Goal: Task Accomplishment & Management: Use online tool/utility

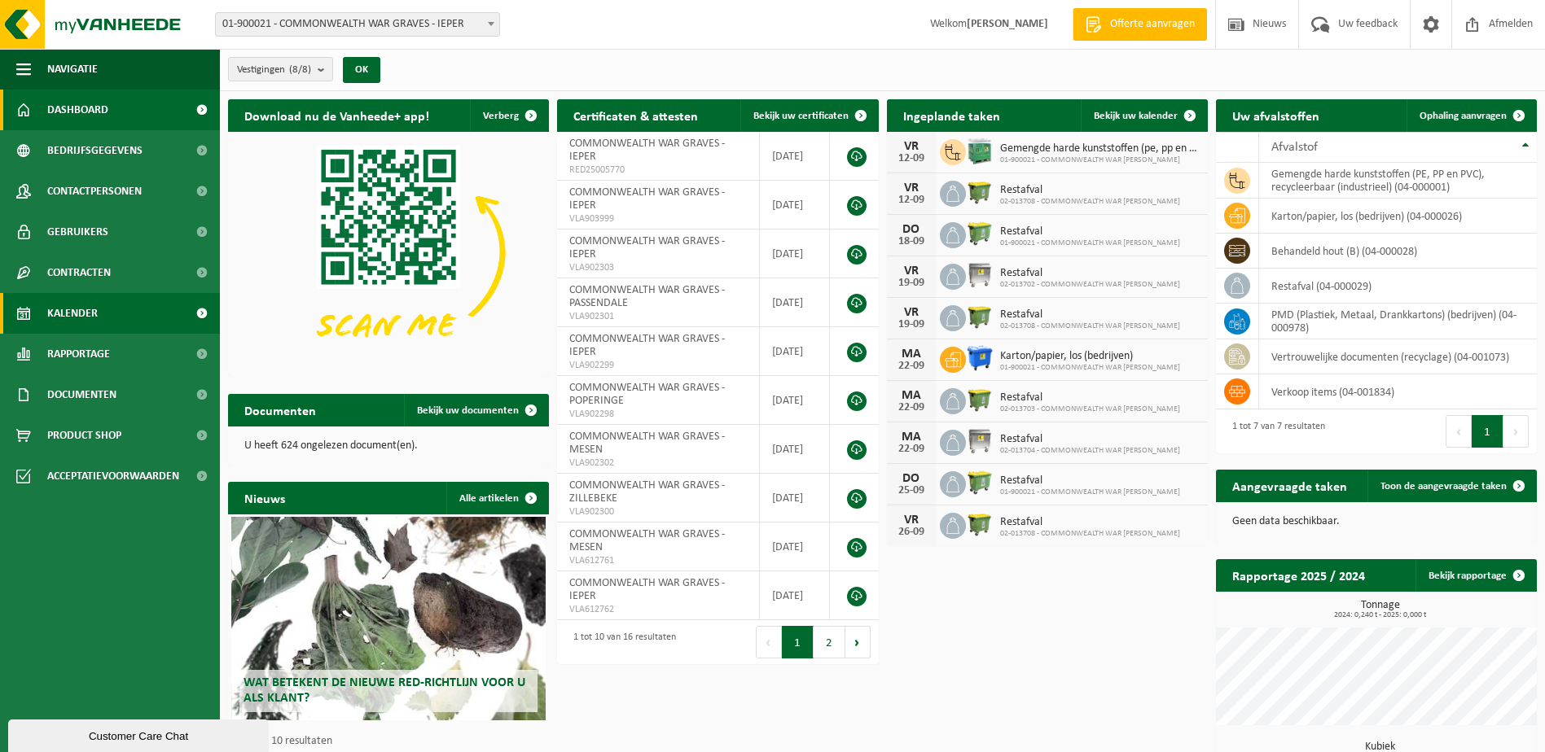
click at [83, 317] on span "Kalender" at bounding box center [72, 313] width 50 height 41
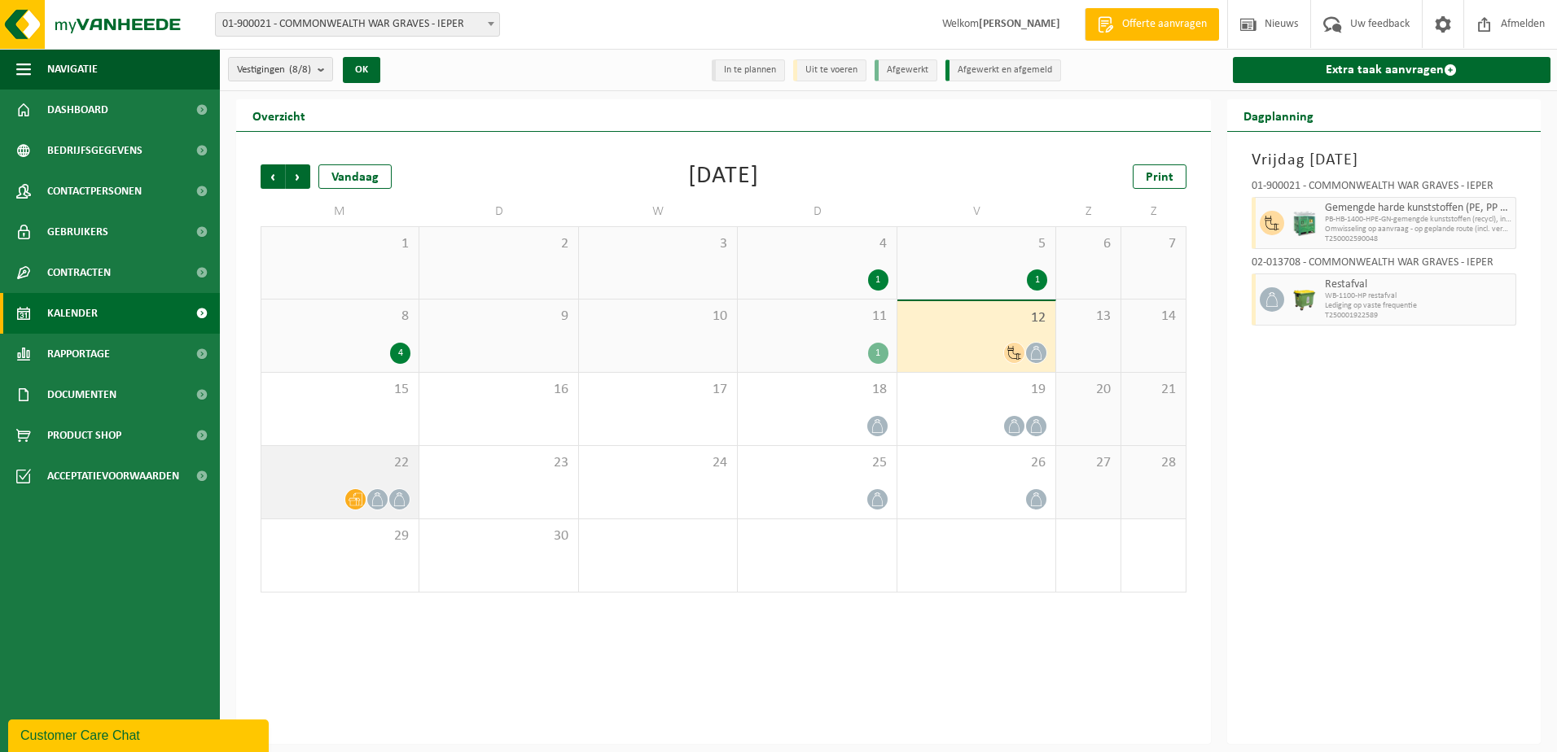
click at [327, 471] on span "22" at bounding box center [340, 463] width 141 height 18
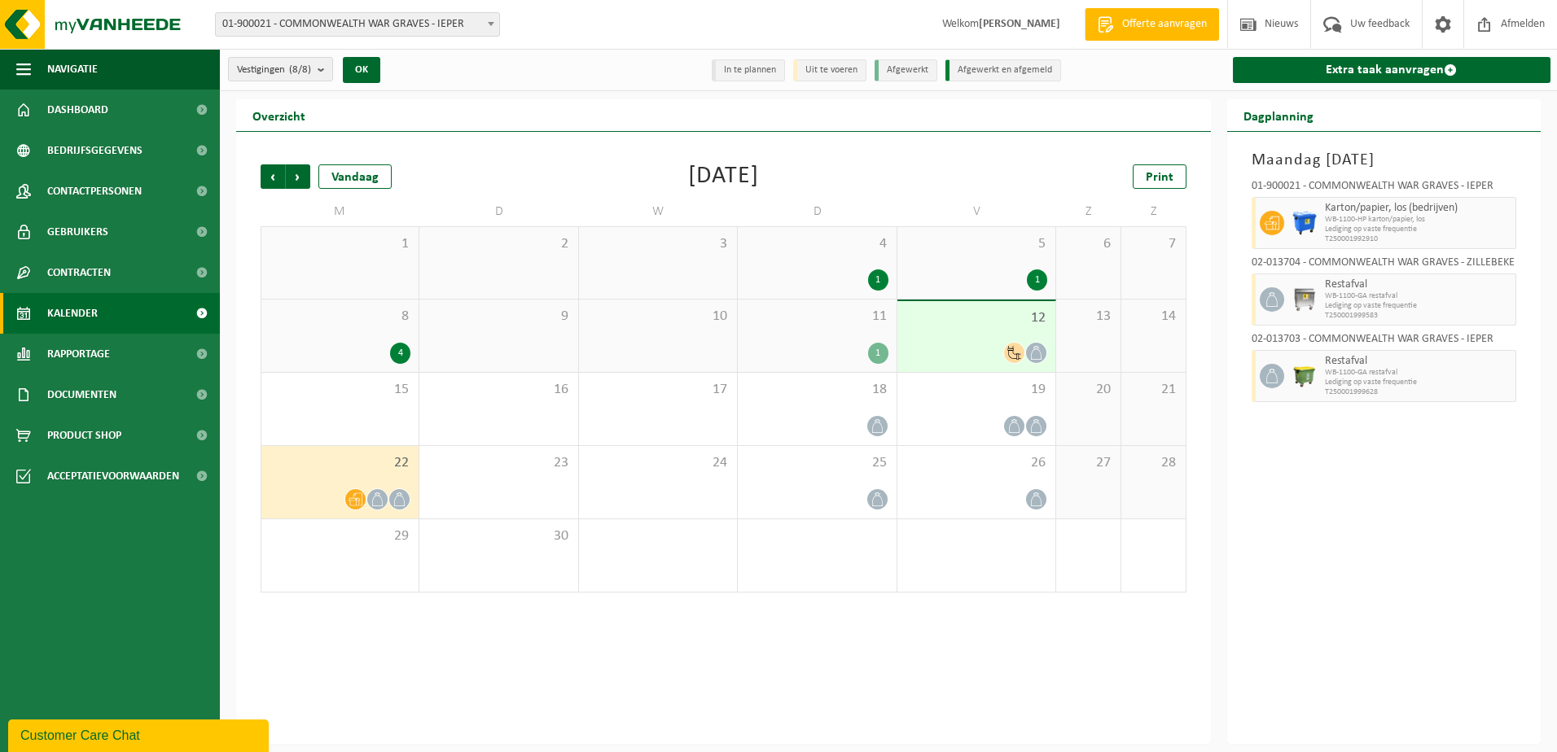
click at [954, 338] on div "12" at bounding box center [976, 336] width 158 height 71
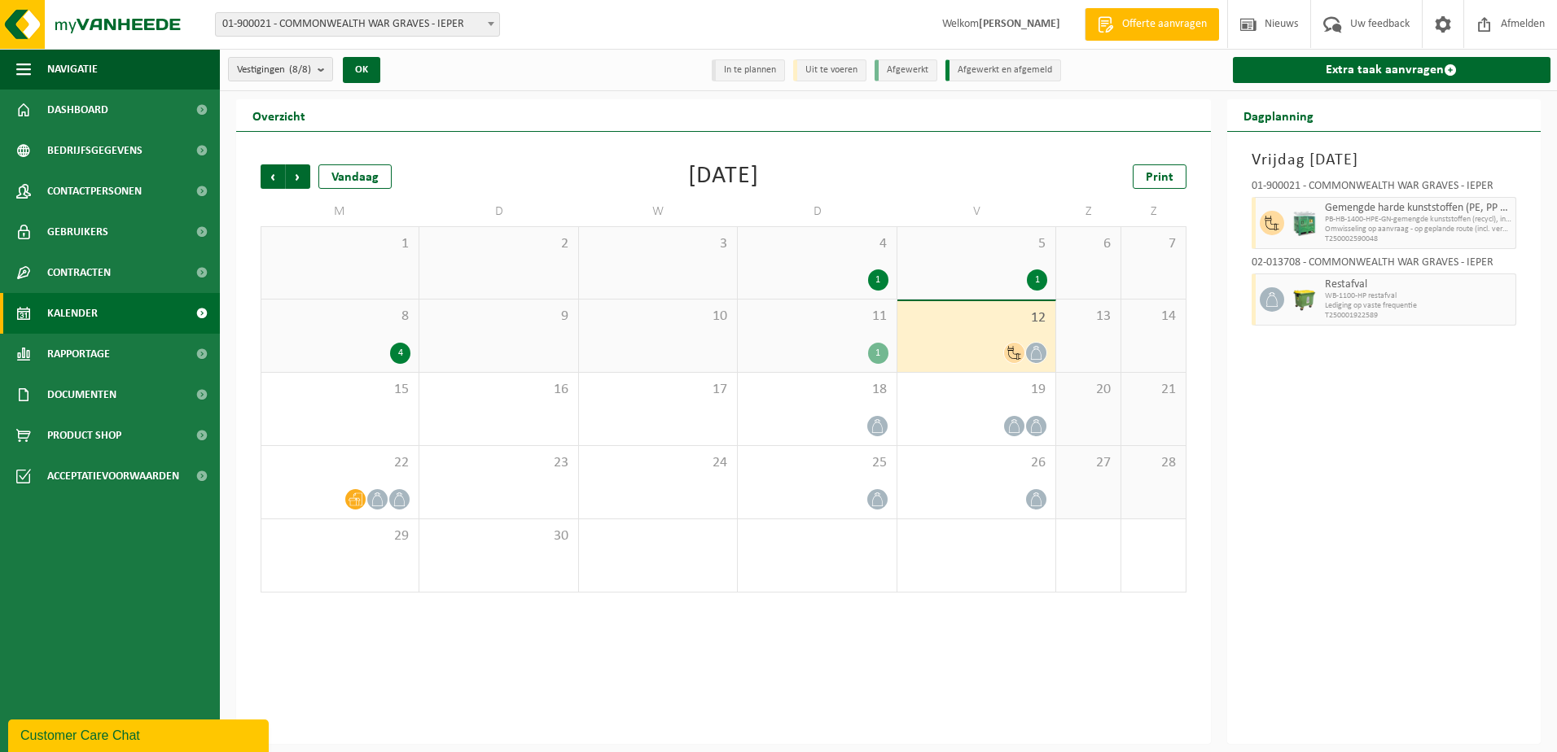
click at [765, 75] on li "In te plannen" at bounding box center [748, 70] width 73 height 22
click at [762, 68] on li "In te plannen" at bounding box center [748, 70] width 73 height 22
click at [833, 75] on li "Uit te voeren" at bounding box center [829, 70] width 73 height 22
click at [1304, 72] on link "Extra taak aanvragen" at bounding box center [1392, 70] width 318 height 26
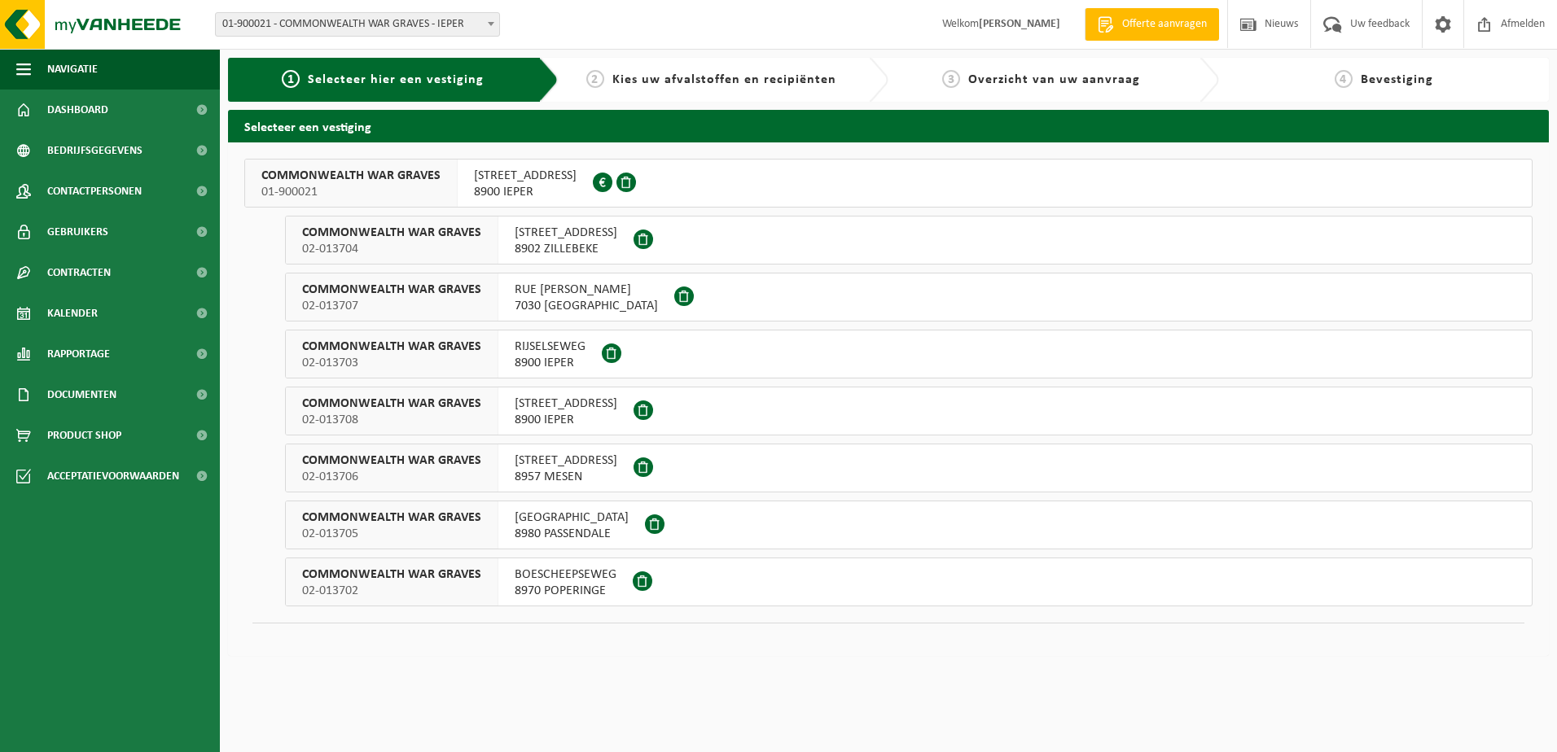
click at [486, 162] on div "[STREET_ADDRESS]" at bounding box center [525, 183] width 135 height 47
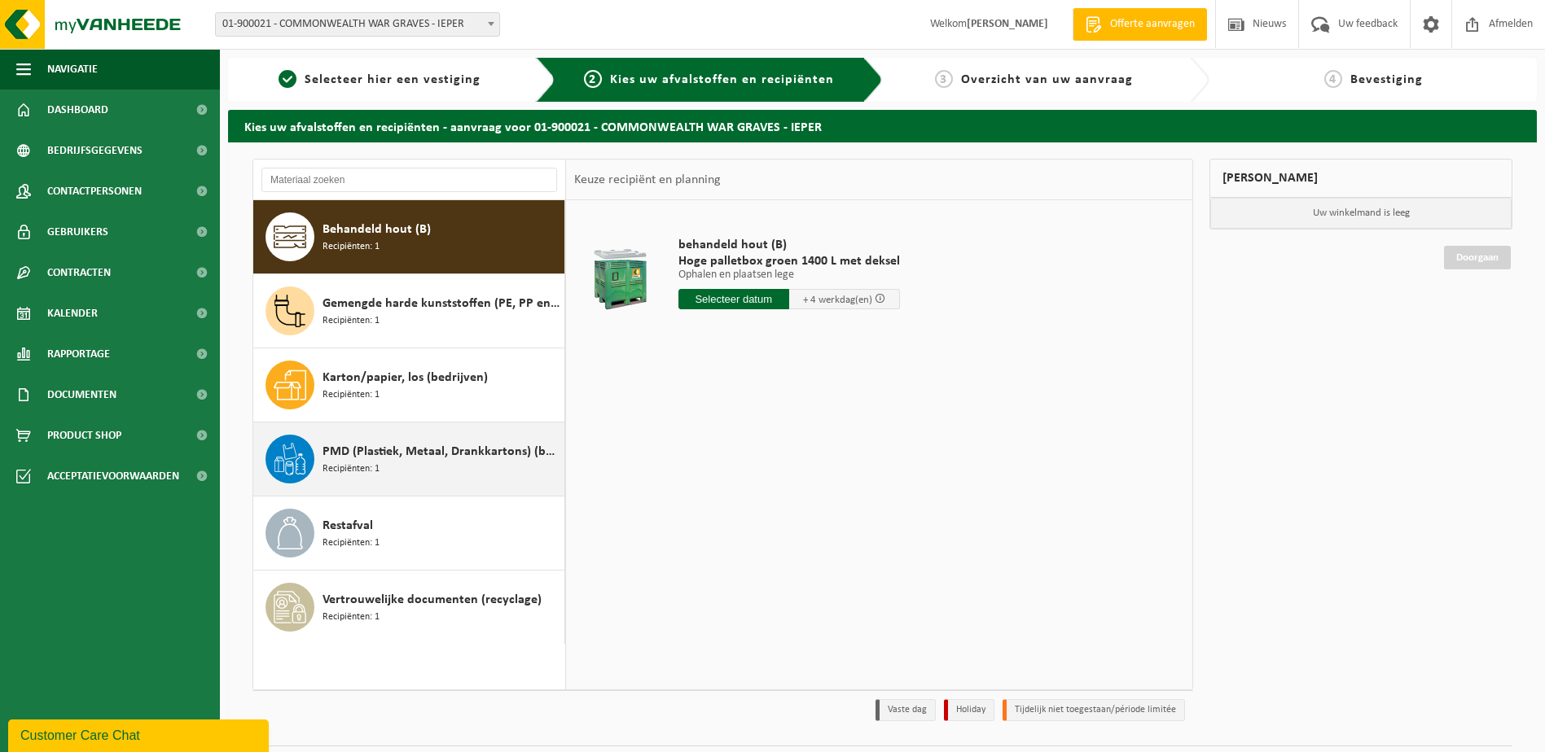
click at [424, 459] on span "PMD (Plastiek, Metaal, Drankkartons) (bedrijven)" at bounding box center [441, 452] width 238 height 20
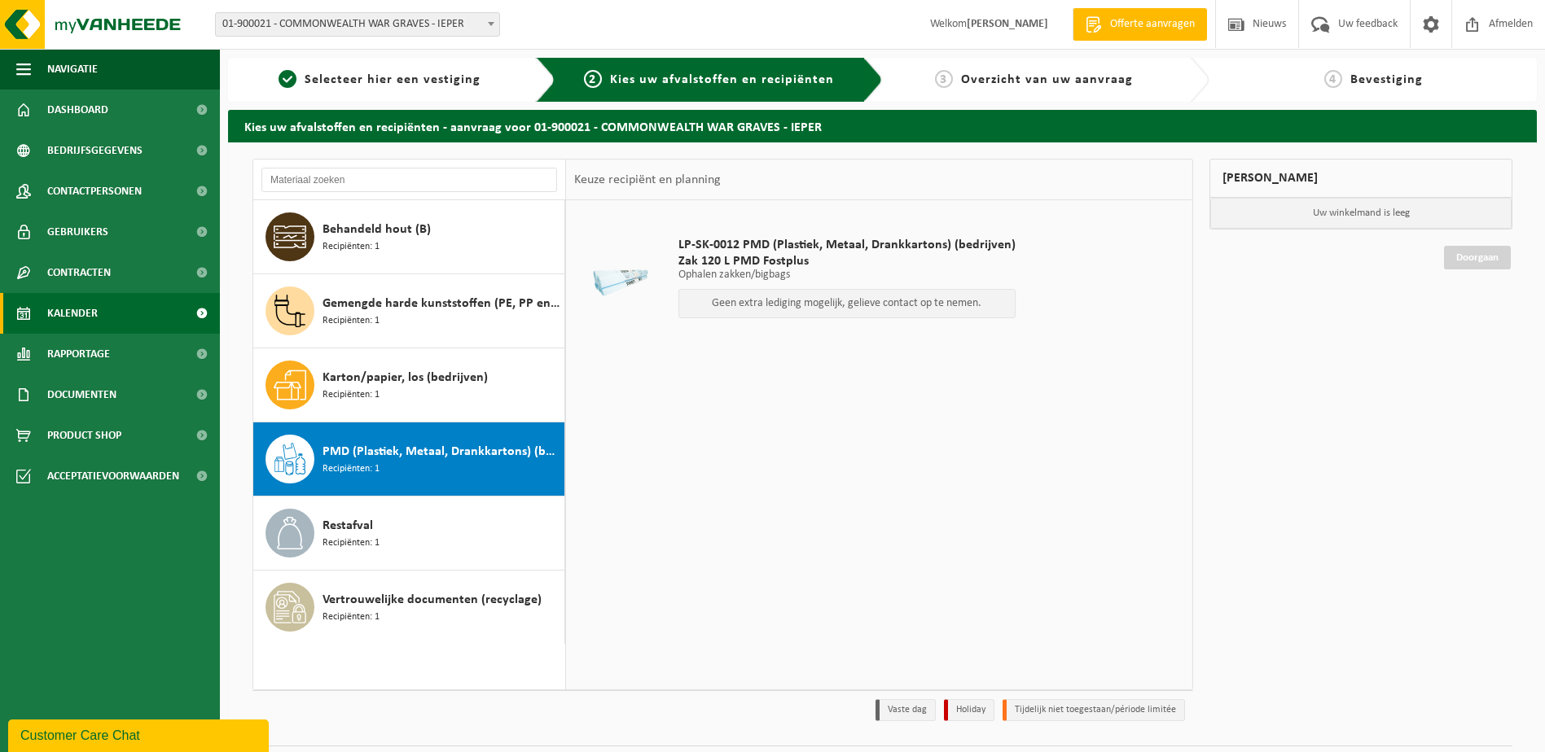
click at [74, 310] on span "Kalender" at bounding box center [72, 313] width 50 height 41
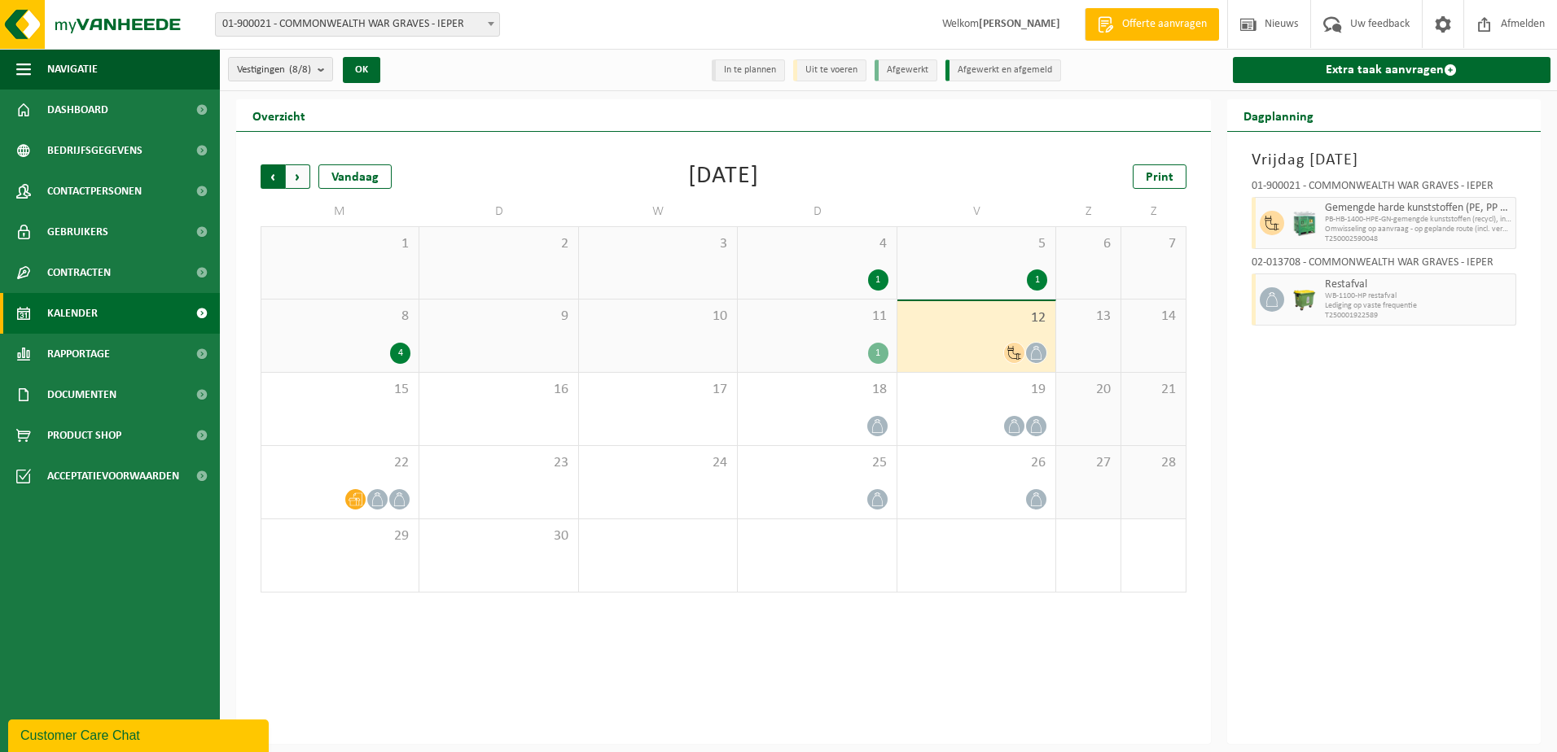
click at [300, 182] on span "Volgende" at bounding box center [298, 176] width 24 height 24
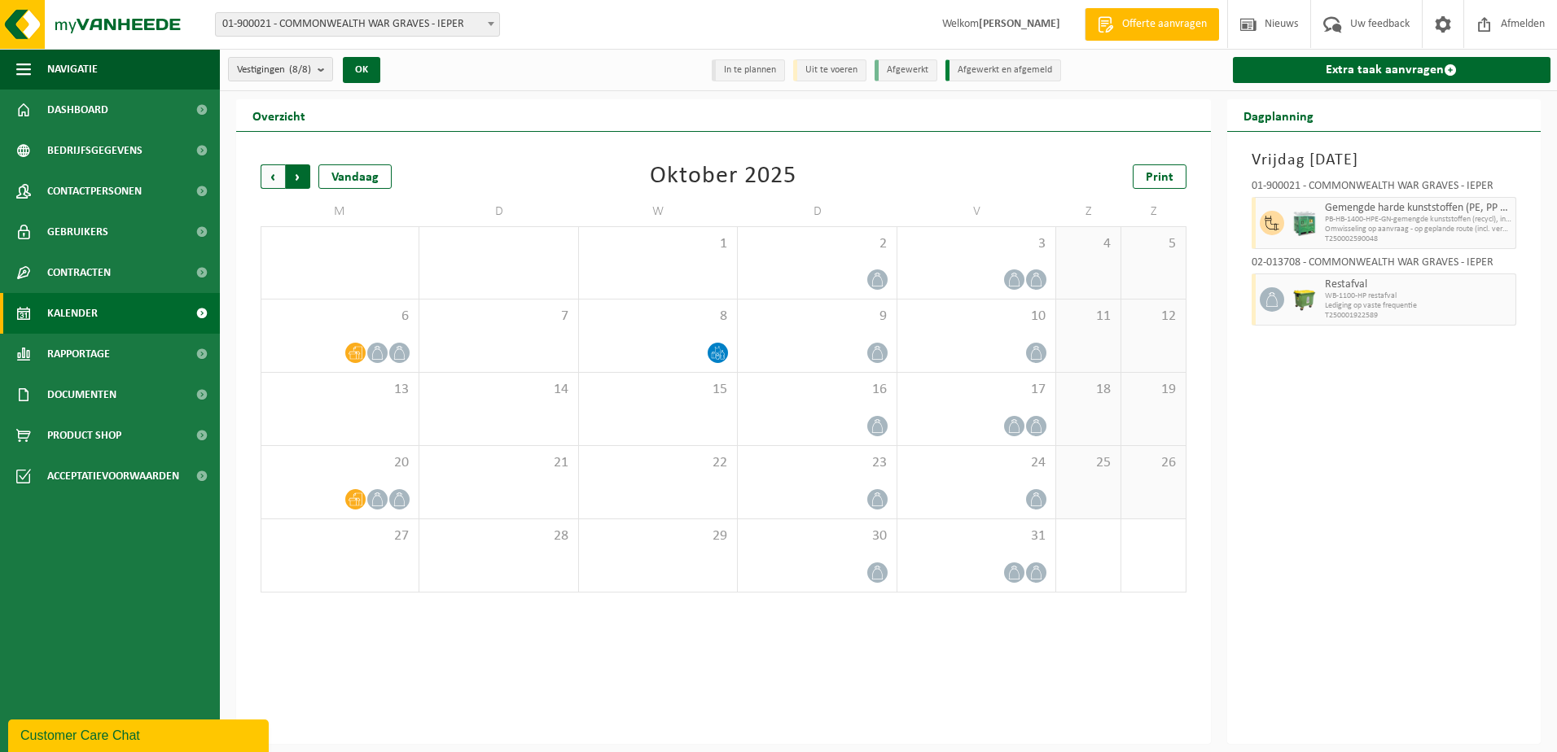
click at [270, 181] on span "Vorige" at bounding box center [273, 176] width 24 height 24
